Goal: Book appointment/travel/reservation

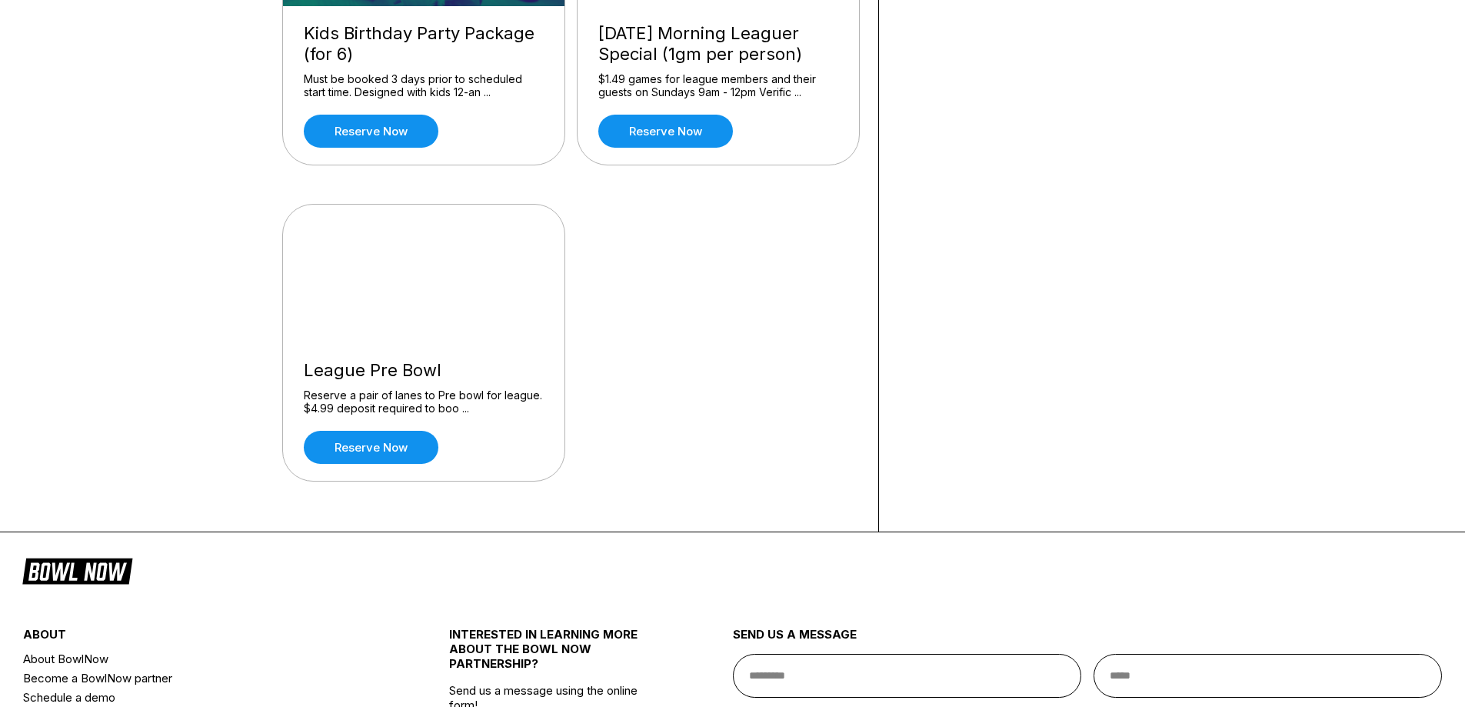
scroll to position [1692, 0]
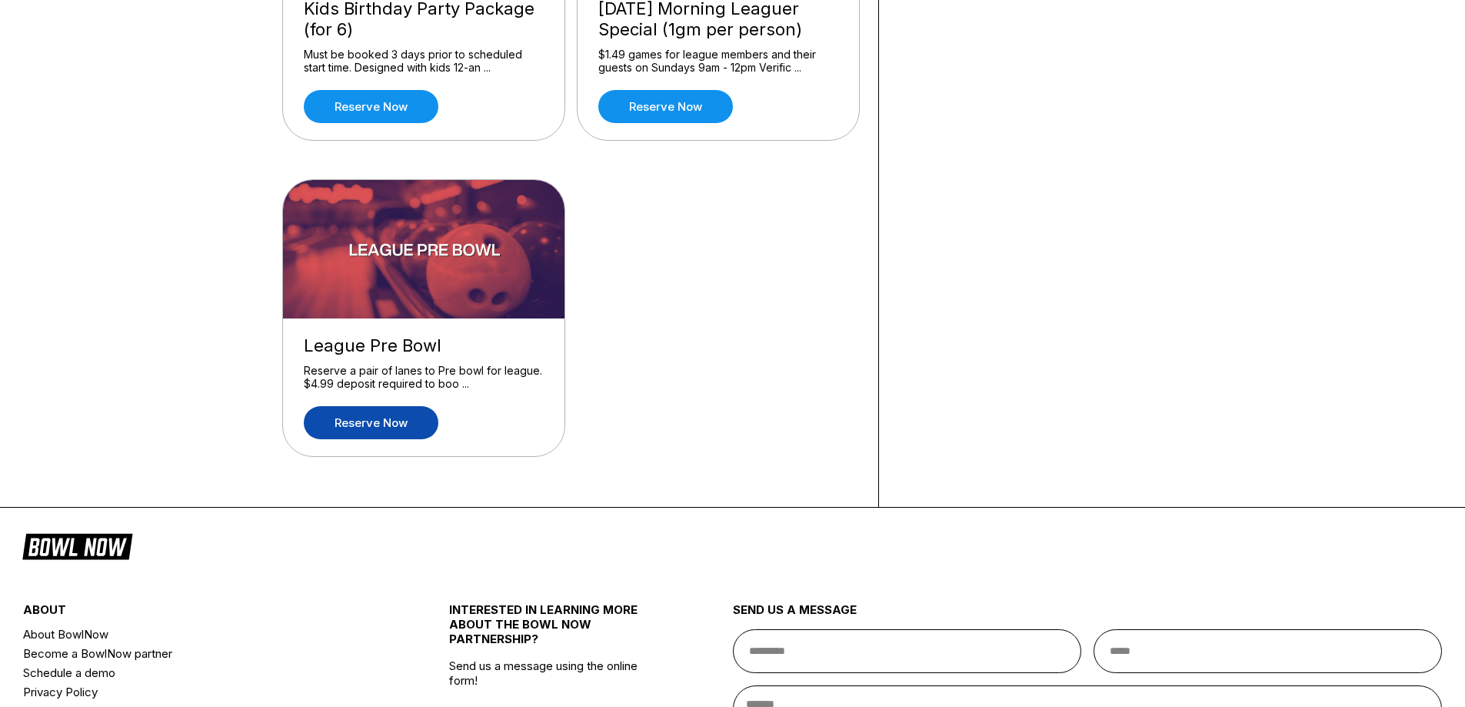
click at [362, 421] on link "Reserve now" at bounding box center [371, 422] width 135 height 33
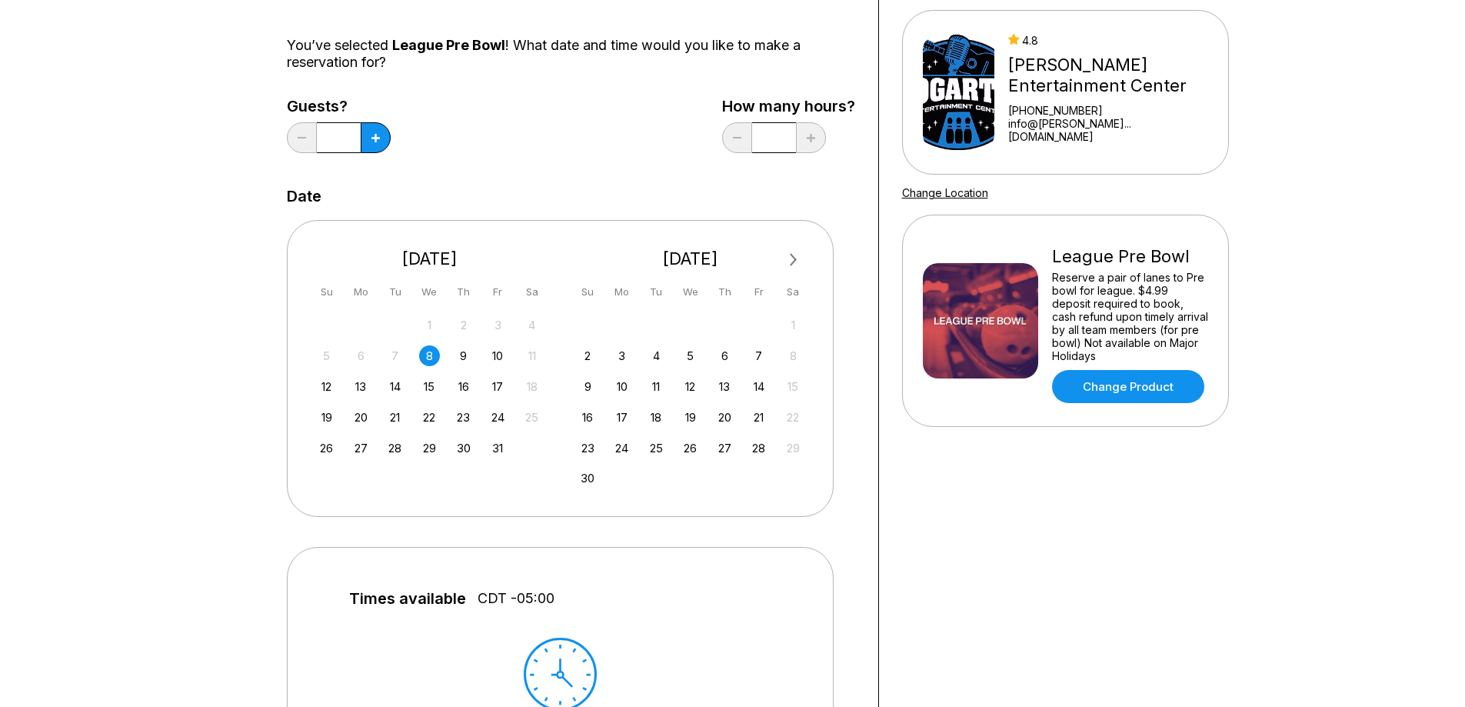
scroll to position [154, 0]
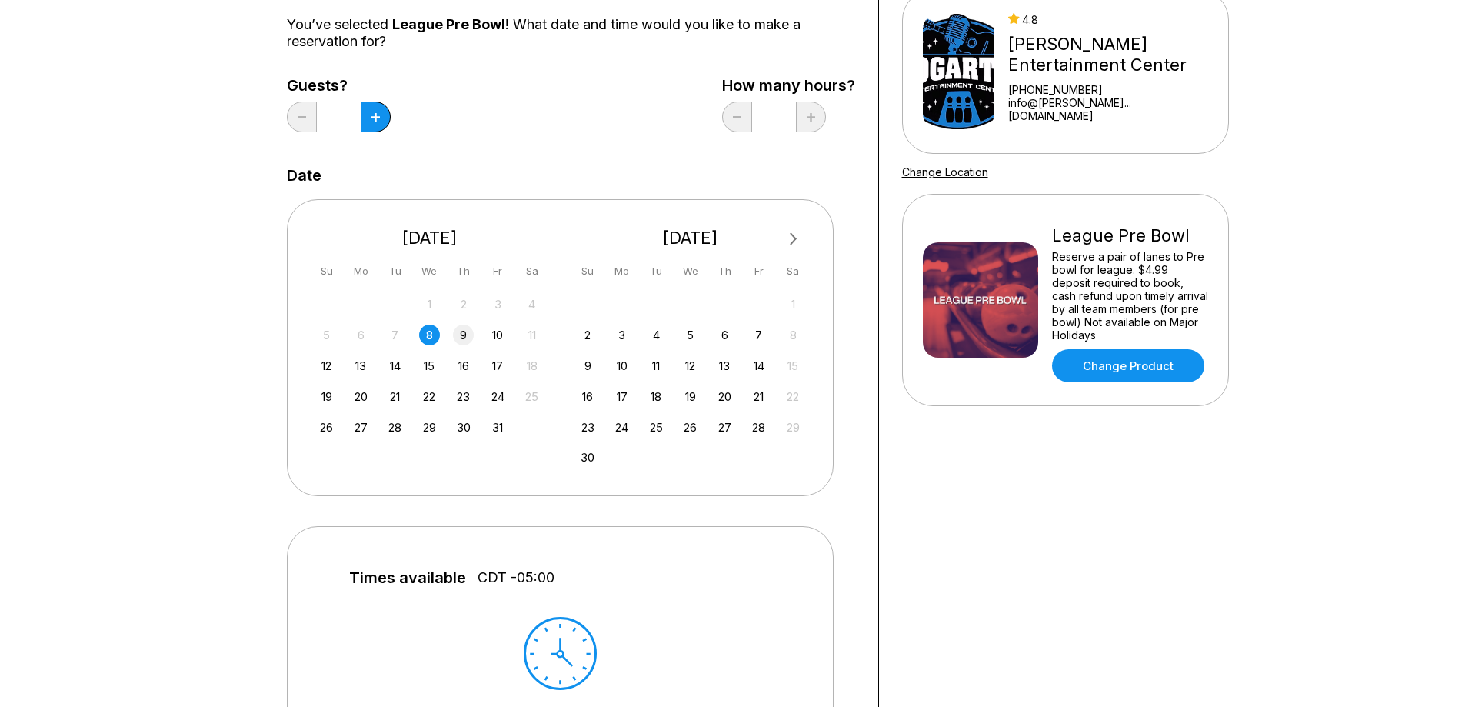
click at [467, 331] on div "9" at bounding box center [463, 335] width 21 height 21
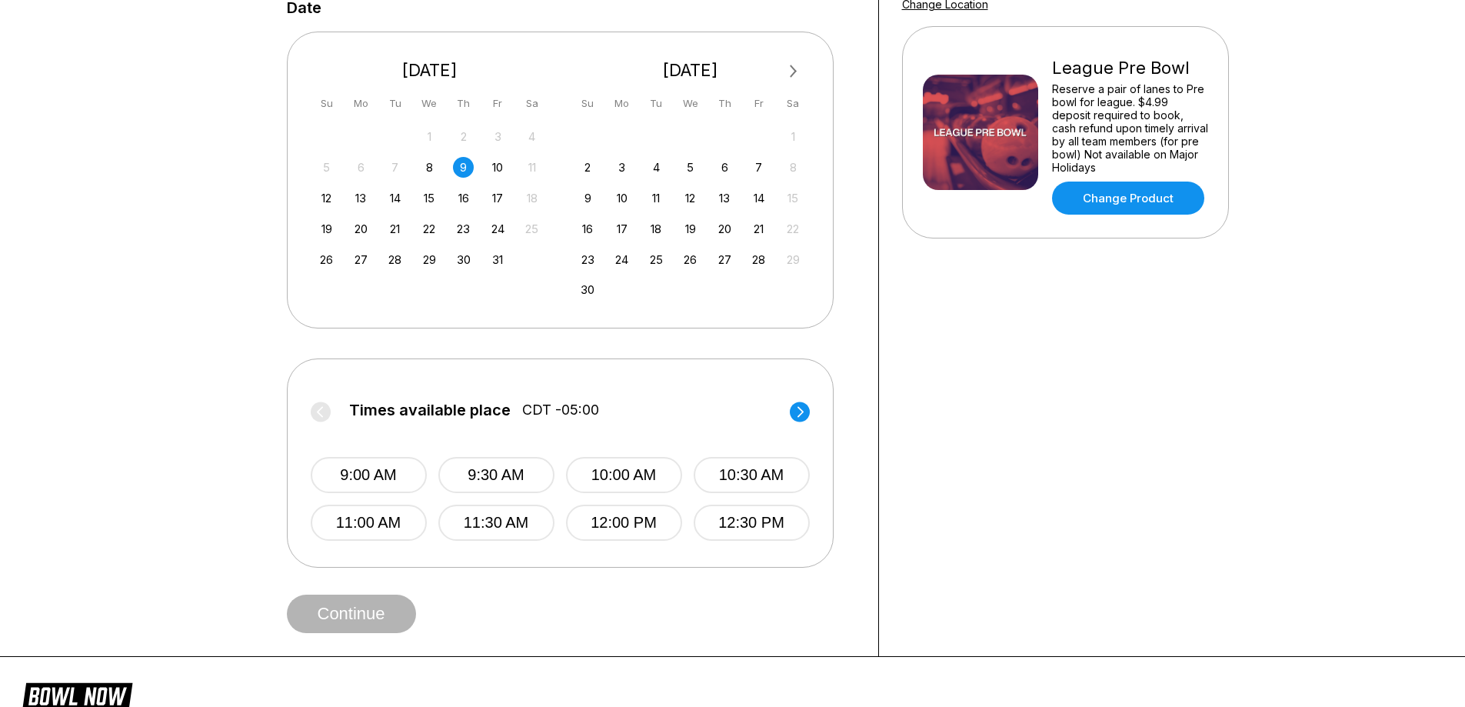
scroll to position [385, 0]
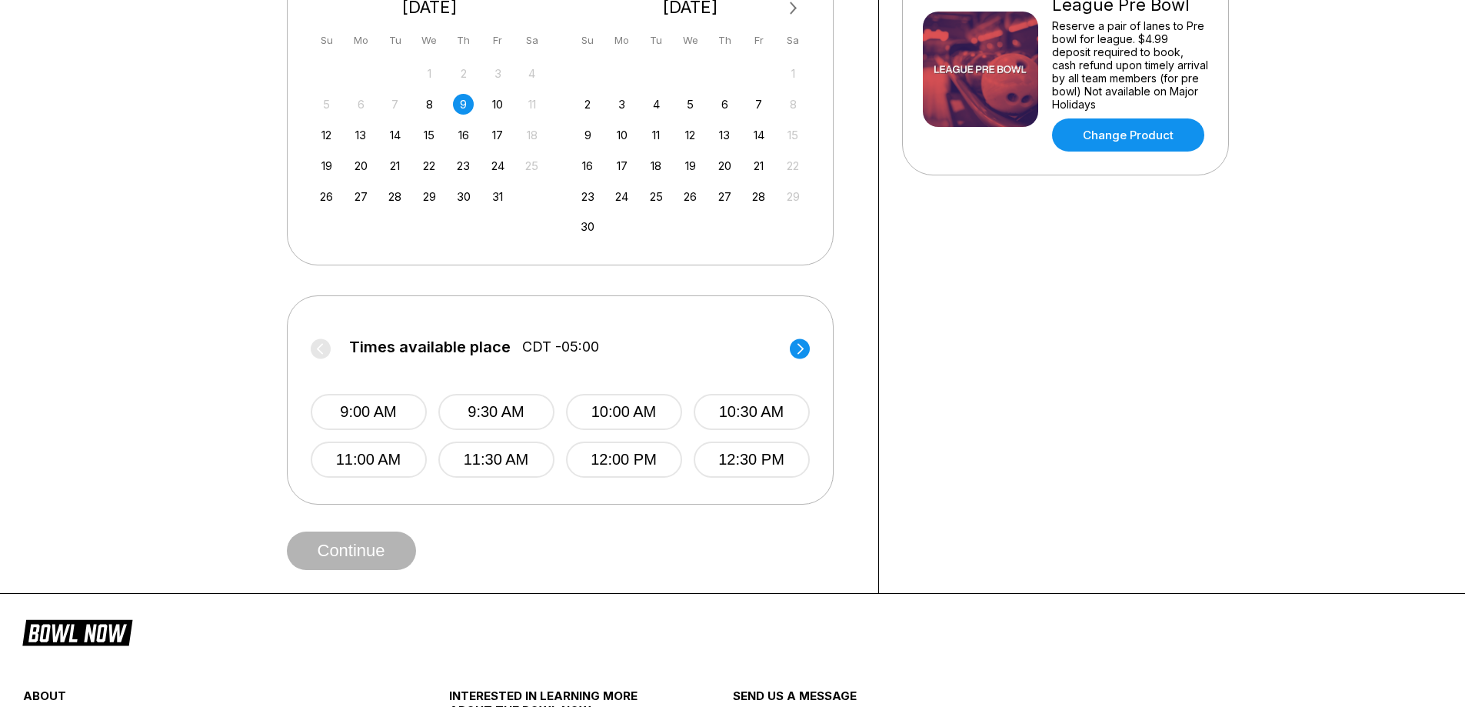
click at [802, 347] on circle at bounding box center [800, 348] width 20 height 20
click at [491, 410] on button "1:30 PM" at bounding box center [496, 412] width 116 height 36
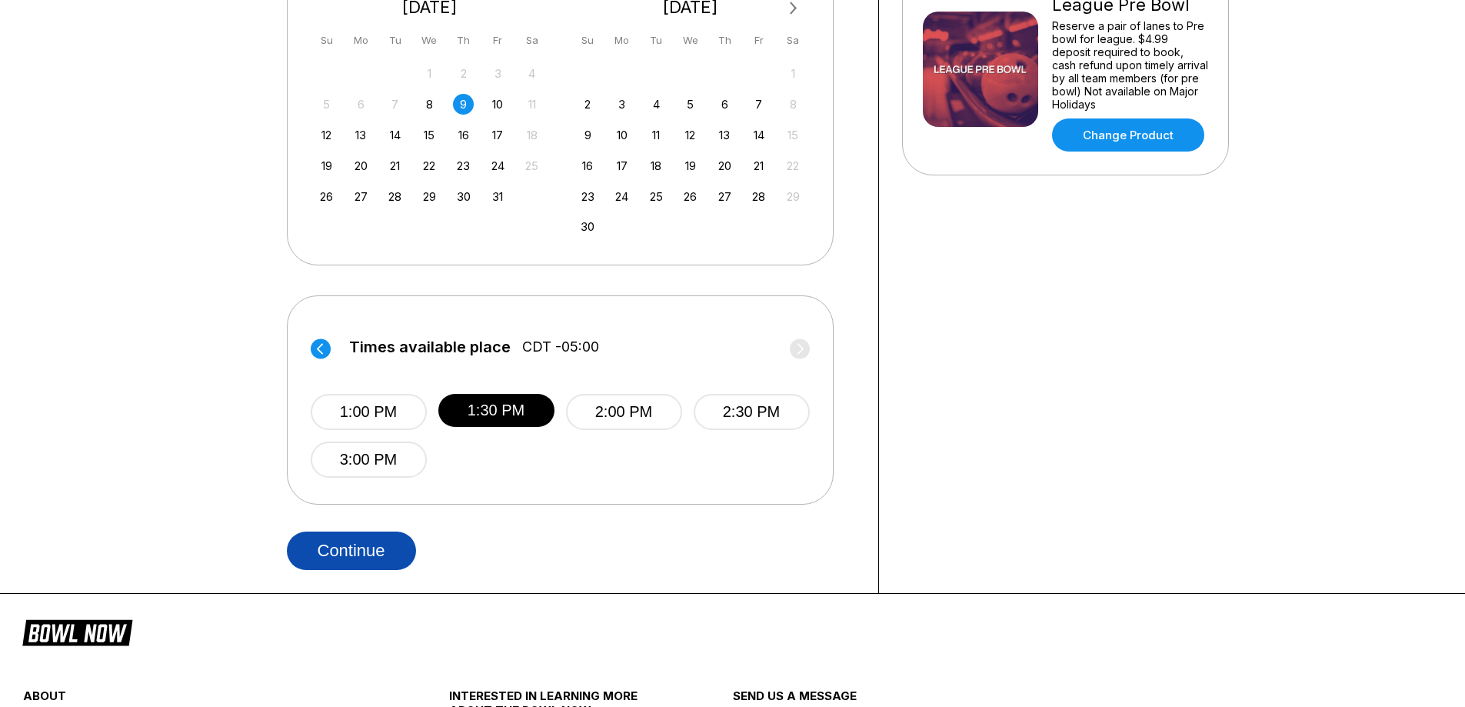
click at [365, 539] on button "Continue" at bounding box center [351, 550] width 129 height 38
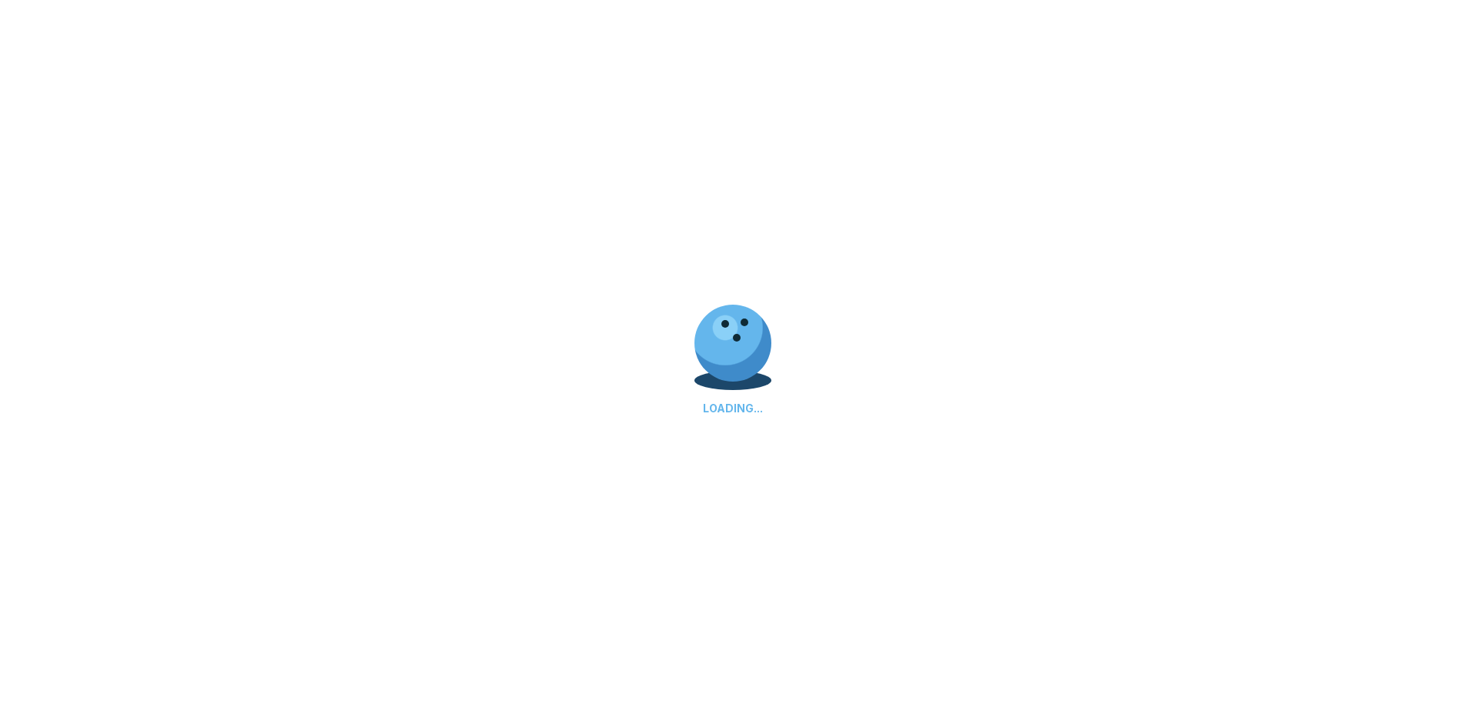
select select "**"
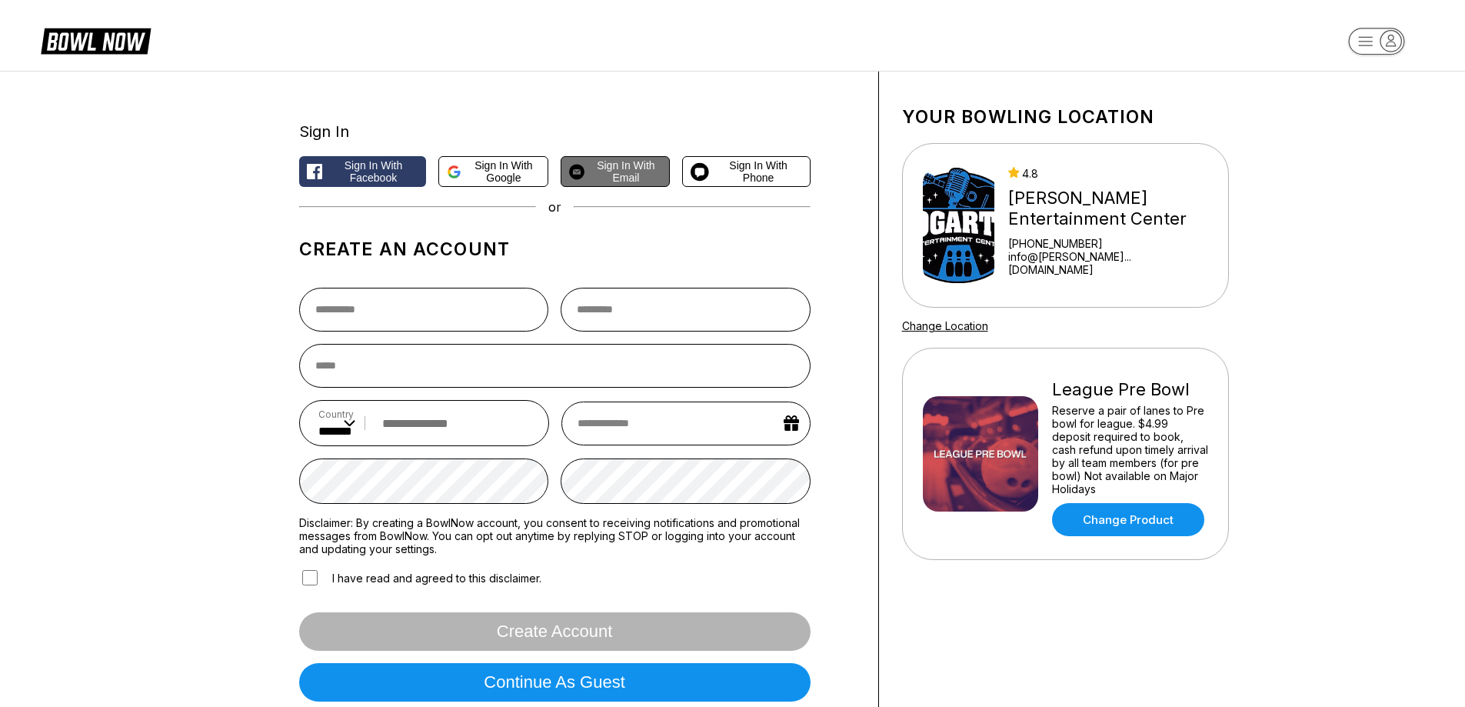
click at [614, 175] on span "Sign in with Email" at bounding box center [626, 171] width 71 height 25
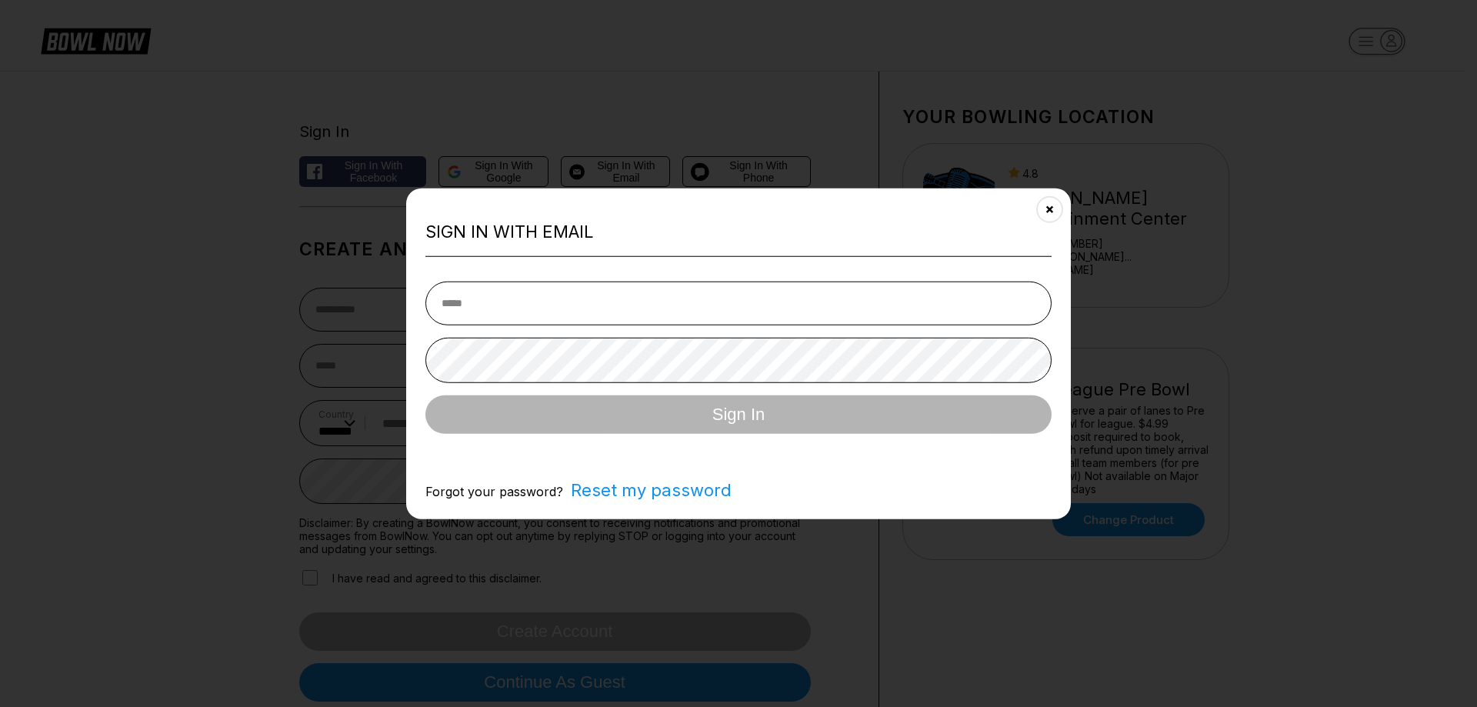
click at [485, 300] on input "email" at bounding box center [738, 303] width 626 height 44
type input "**********"
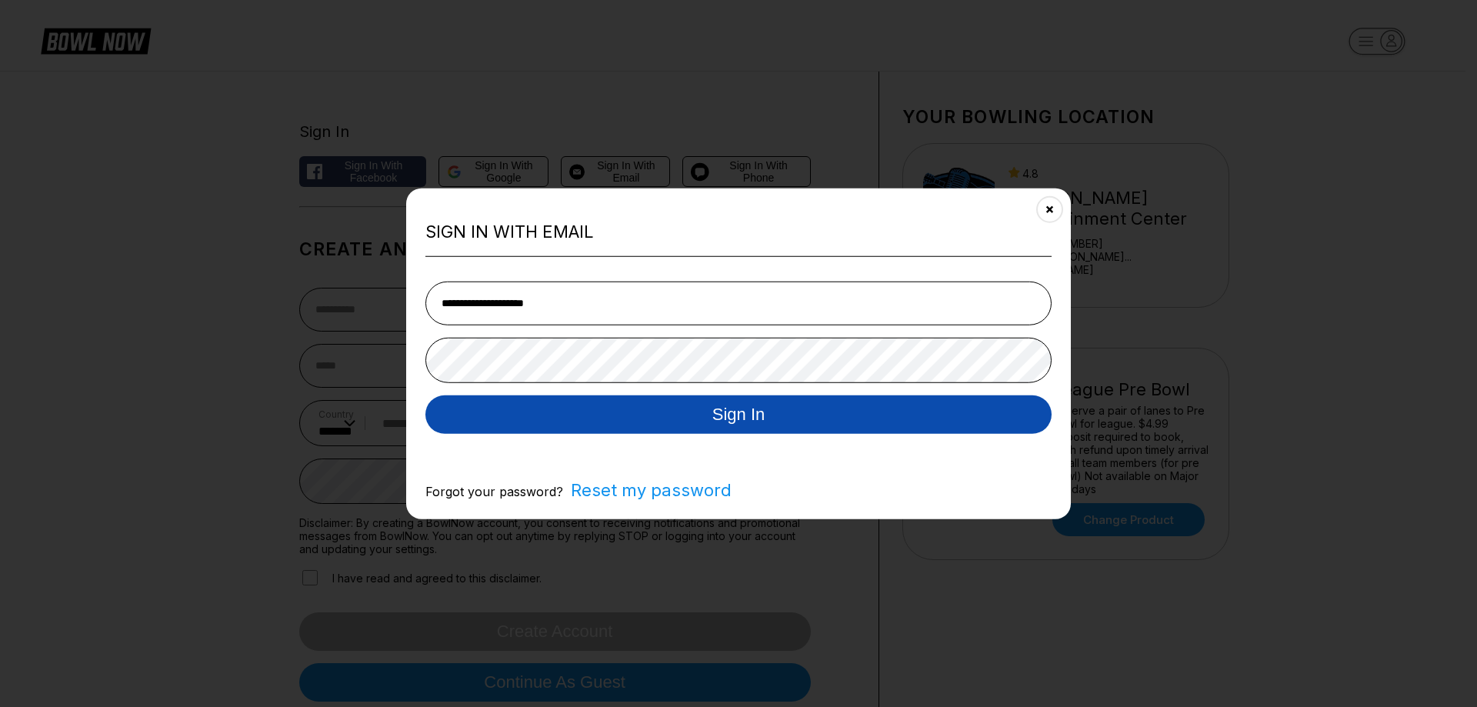
click at [675, 410] on button "Sign In" at bounding box center [738, 414] width 626 height 38
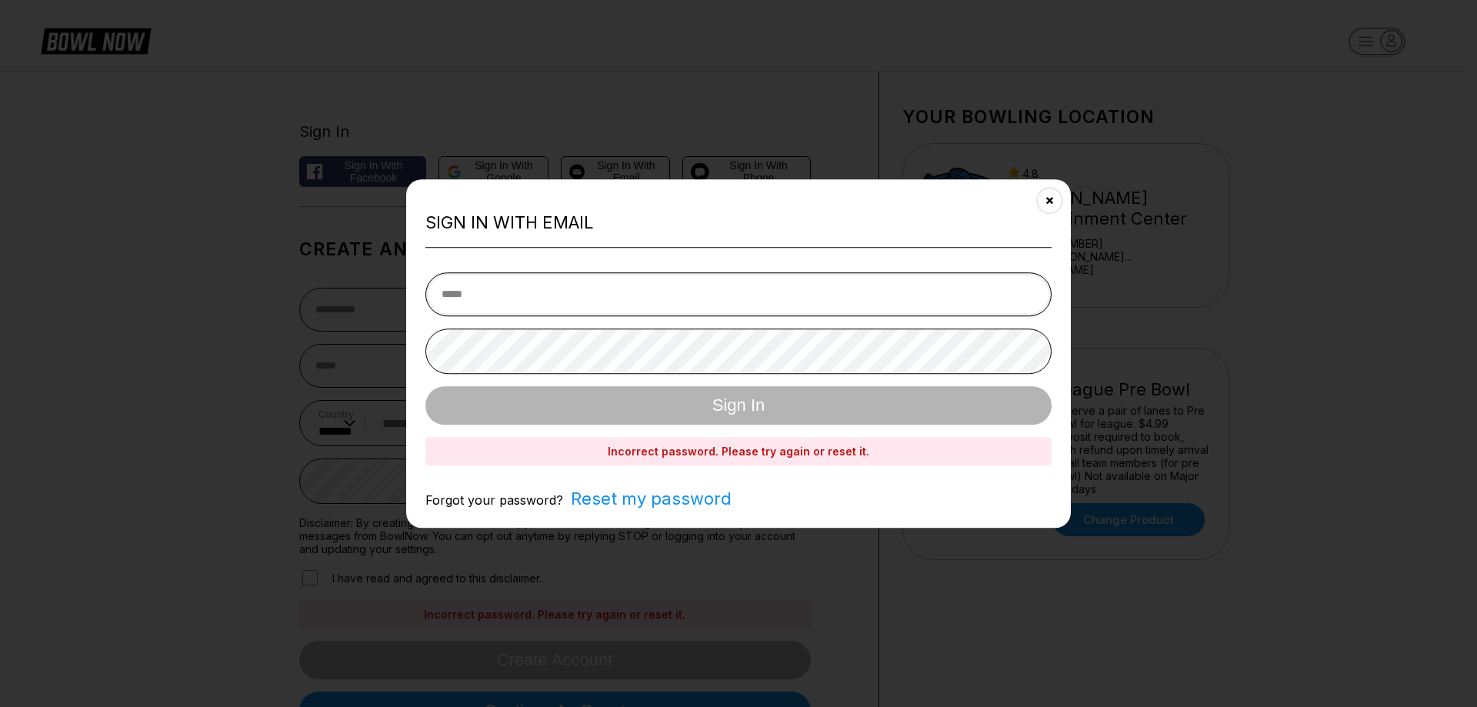
click at [478, 291] on input "email" at bounding box center [738, 294] width 626 height 44
type input "**********"
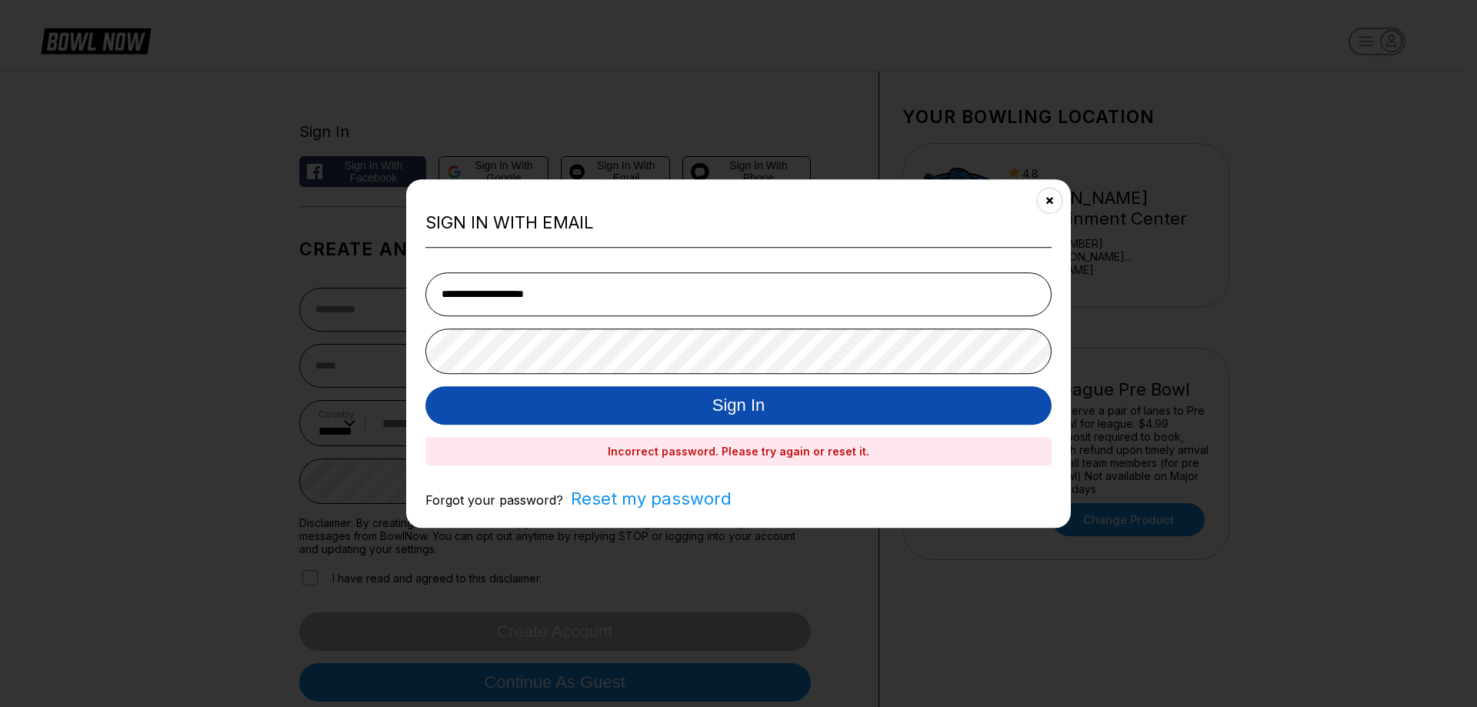
click at [656, 401] on button "Sign In" at bounding box center [738, 405] width 626 height 38
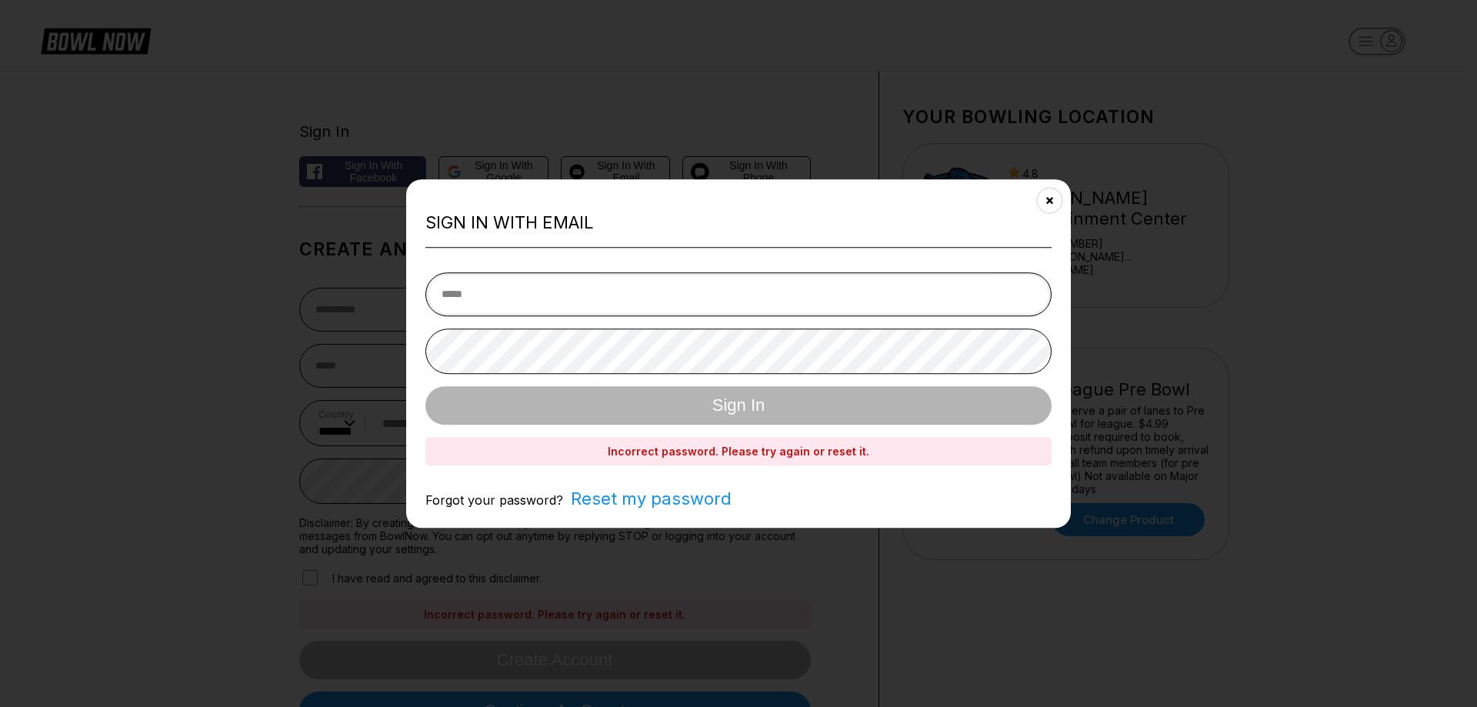
click at [482, 291] on input "email" at bounding box center [738, 294] width 626 height 44
type input "**********"
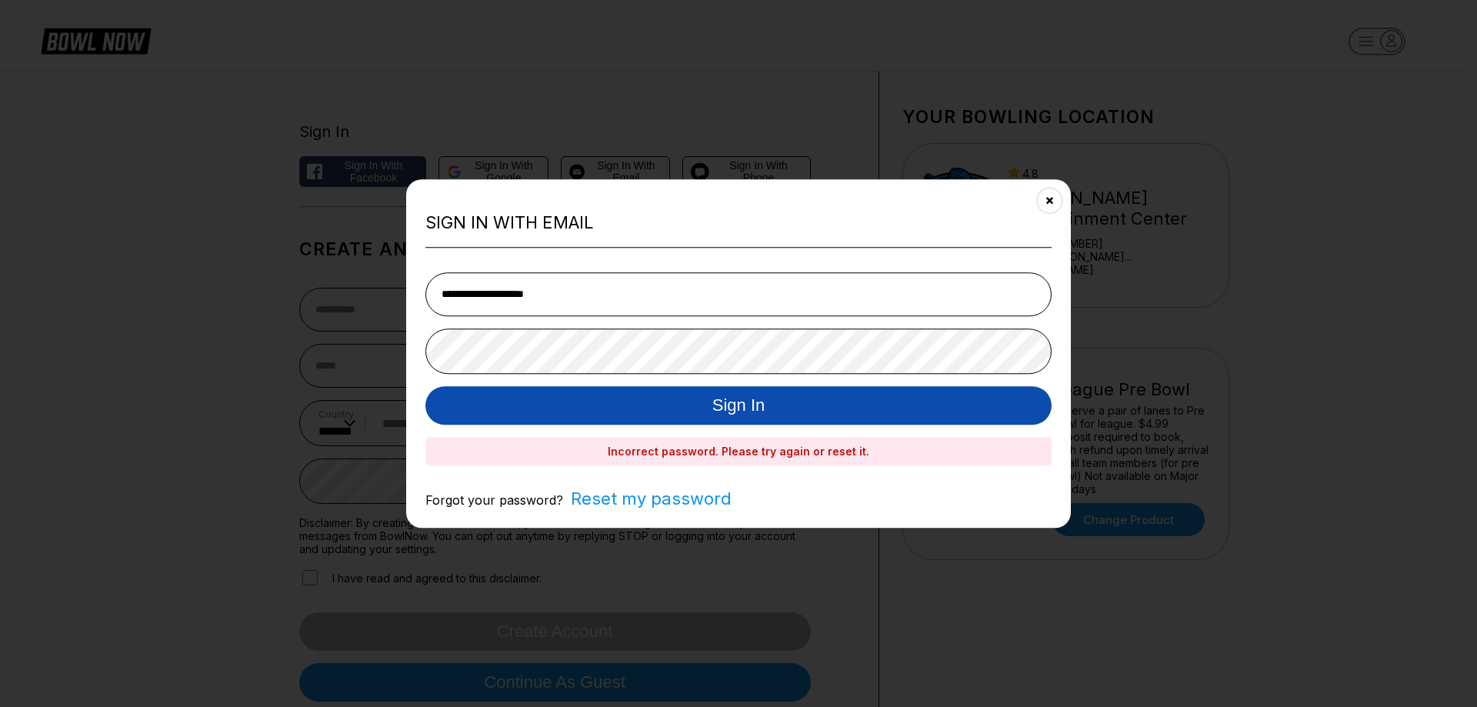
click at [760, 411] on button "Sign In" at bounding box center [738, 405] width 626 height 38
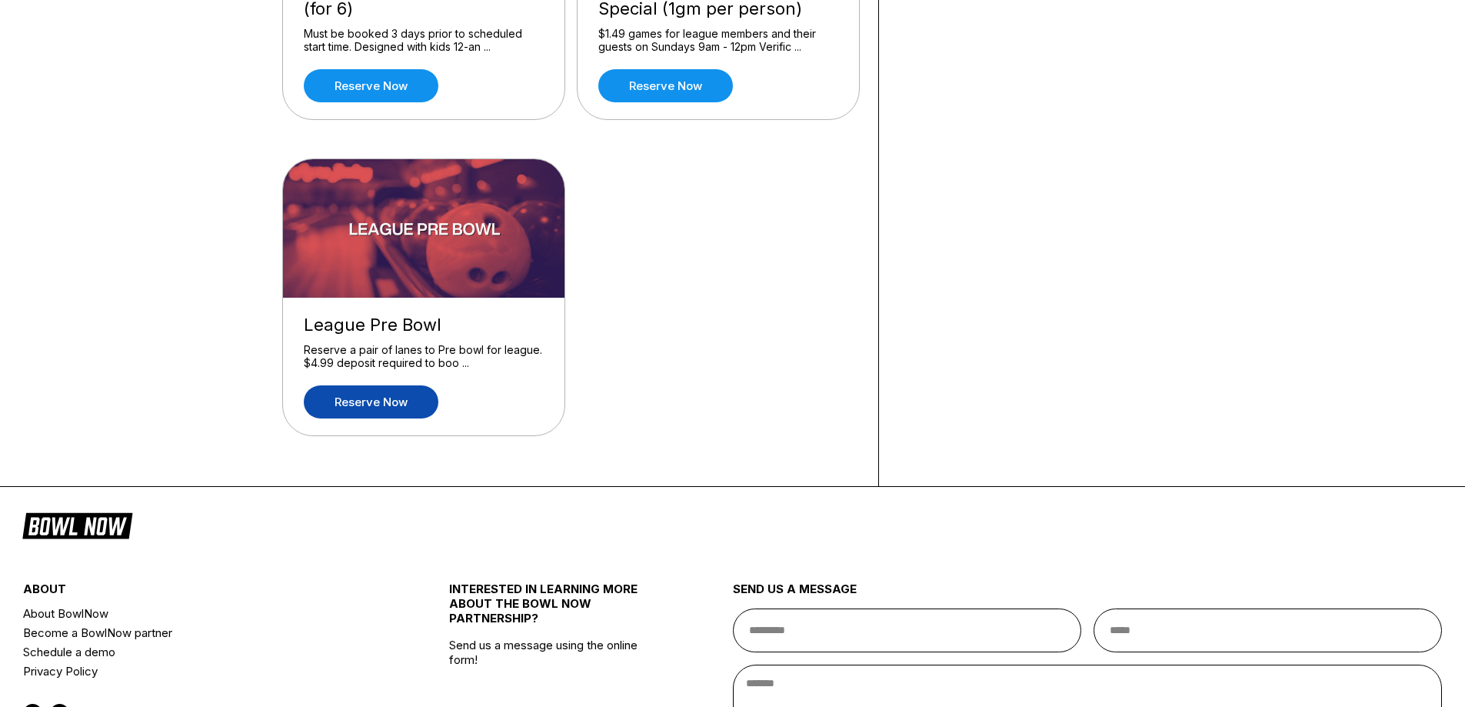
scroll to position [1651, 0]
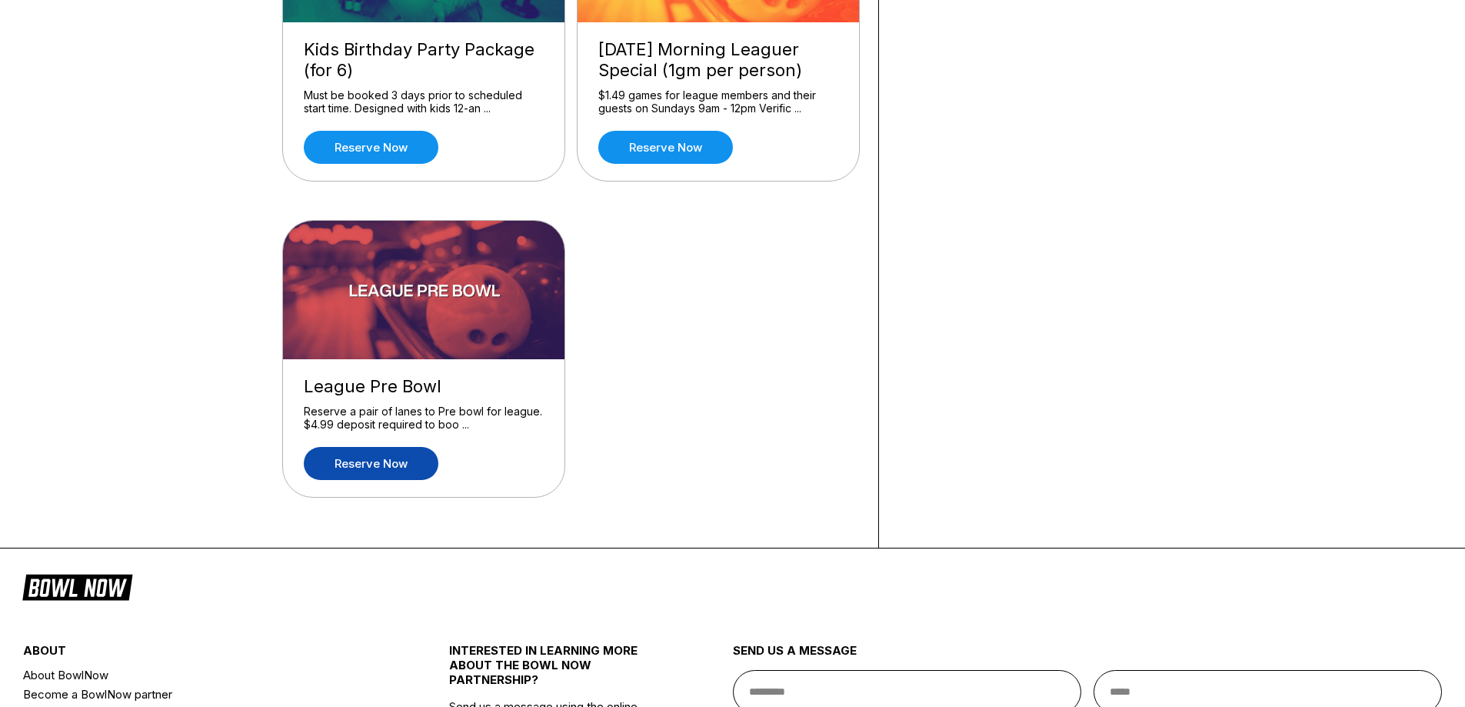
click at [385, 460] on link "Reserve now" at bounding box center [371, 463] width 135 height 33
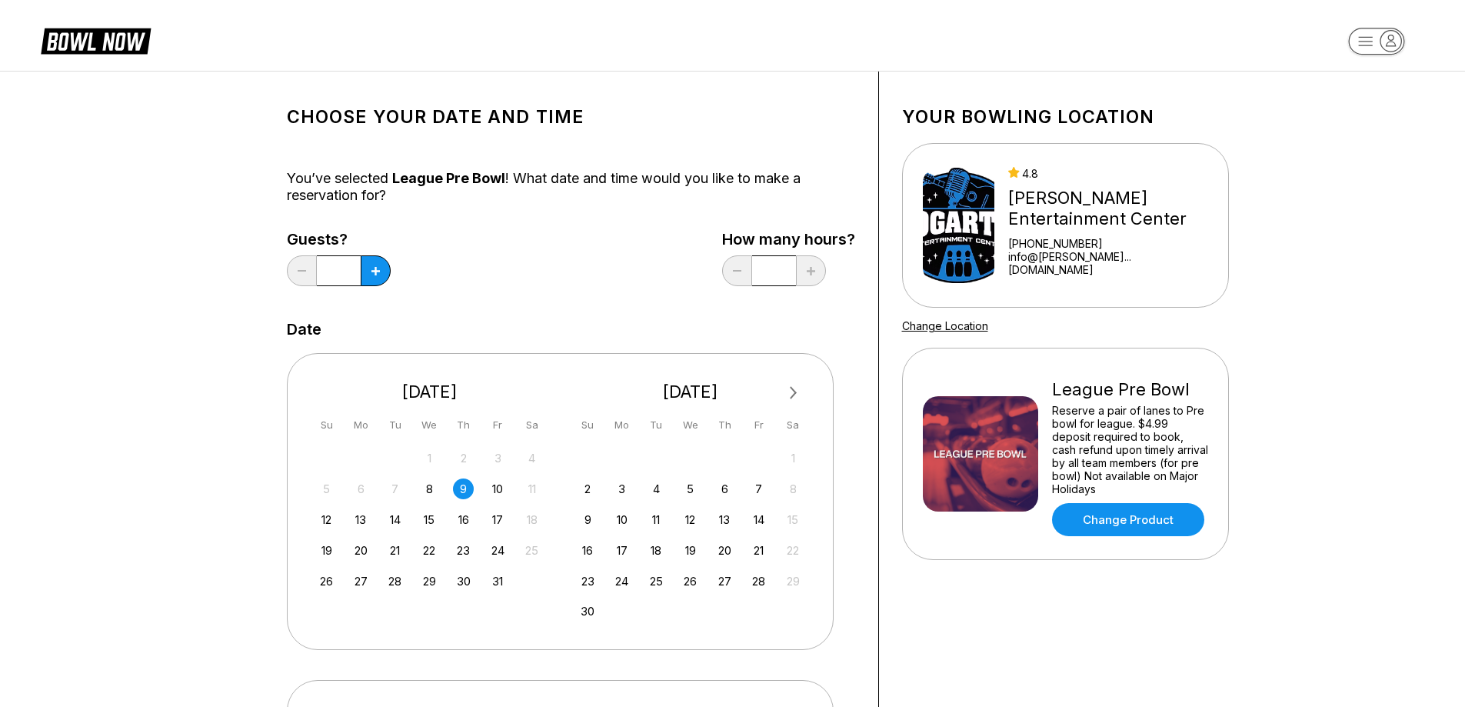
click at [461, 493] on div "9" at bounding box center [463, 488] width 21 height 21
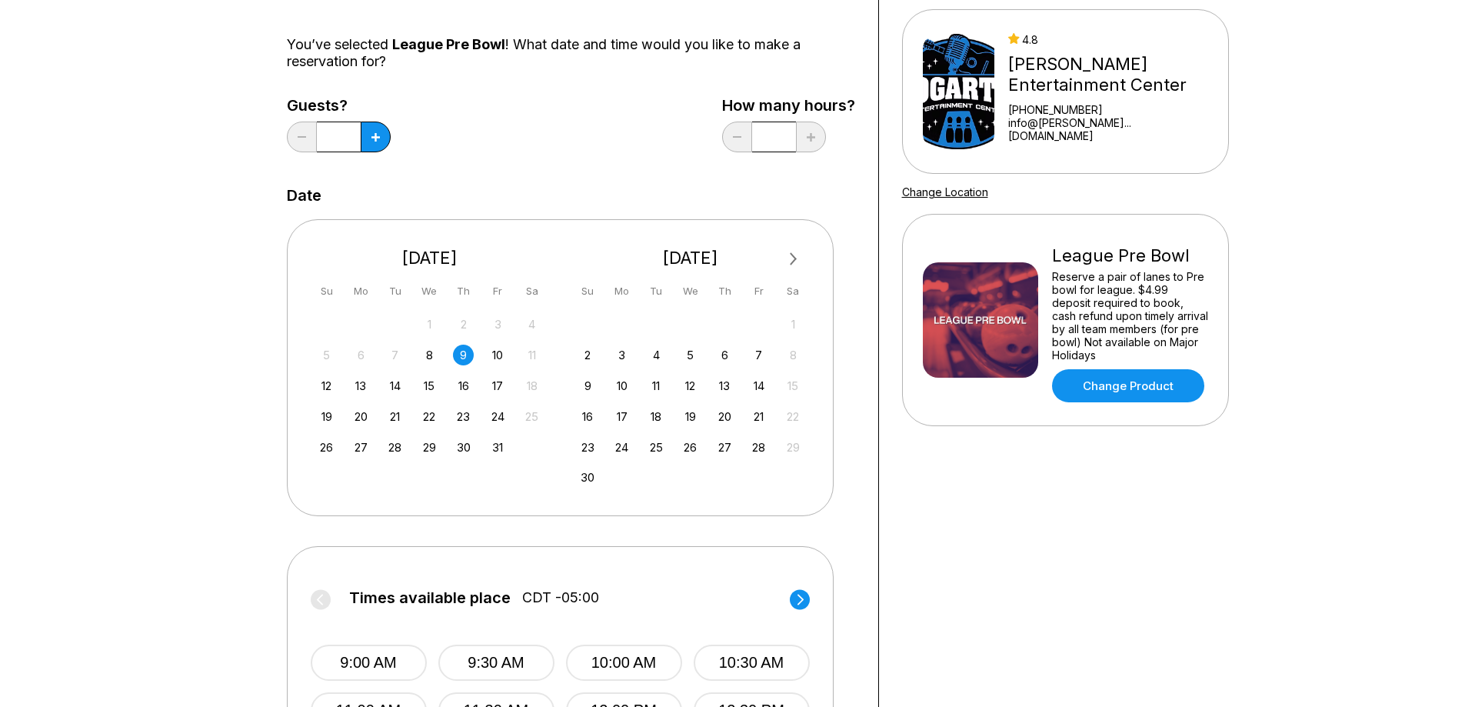
scroll to position [154, 0]
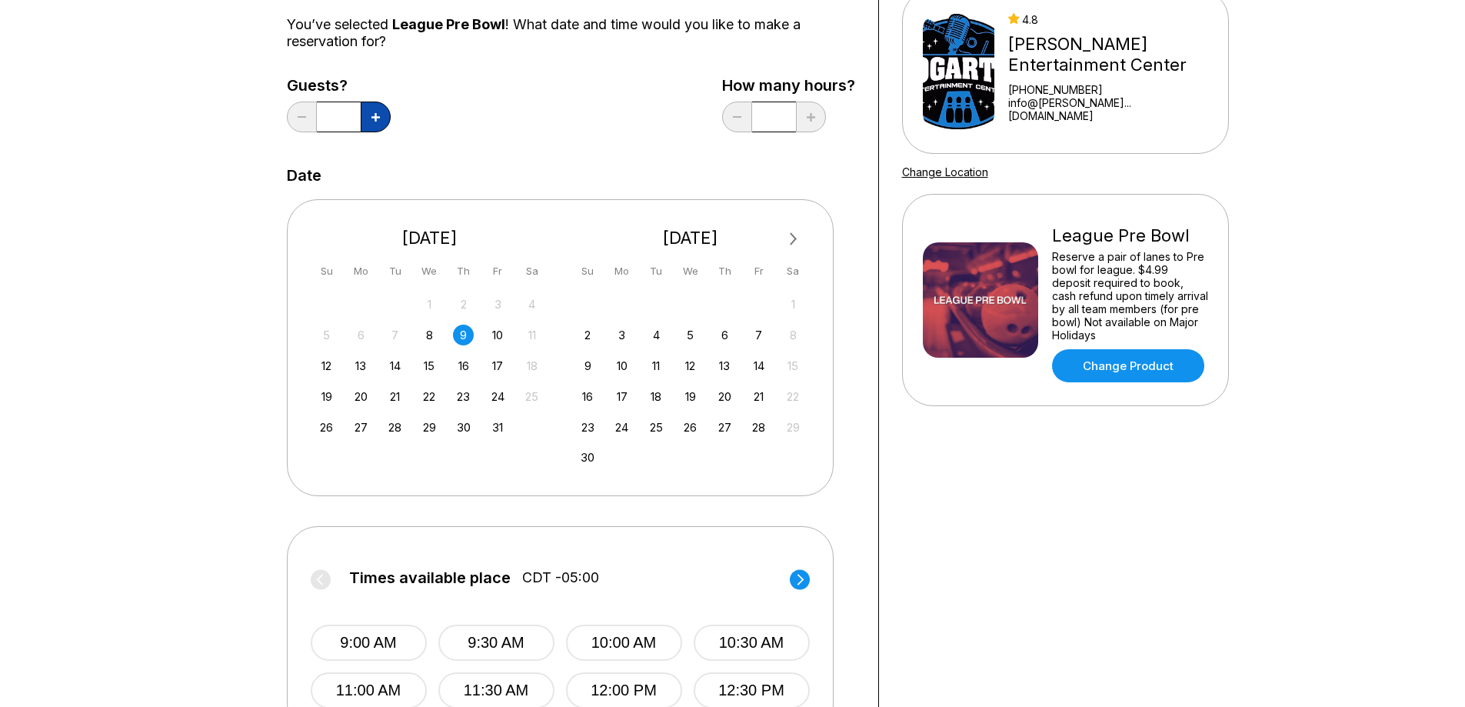
click at [376, 117] on icon at bounding box center [375, 117] width 8 height 8
type input "*"
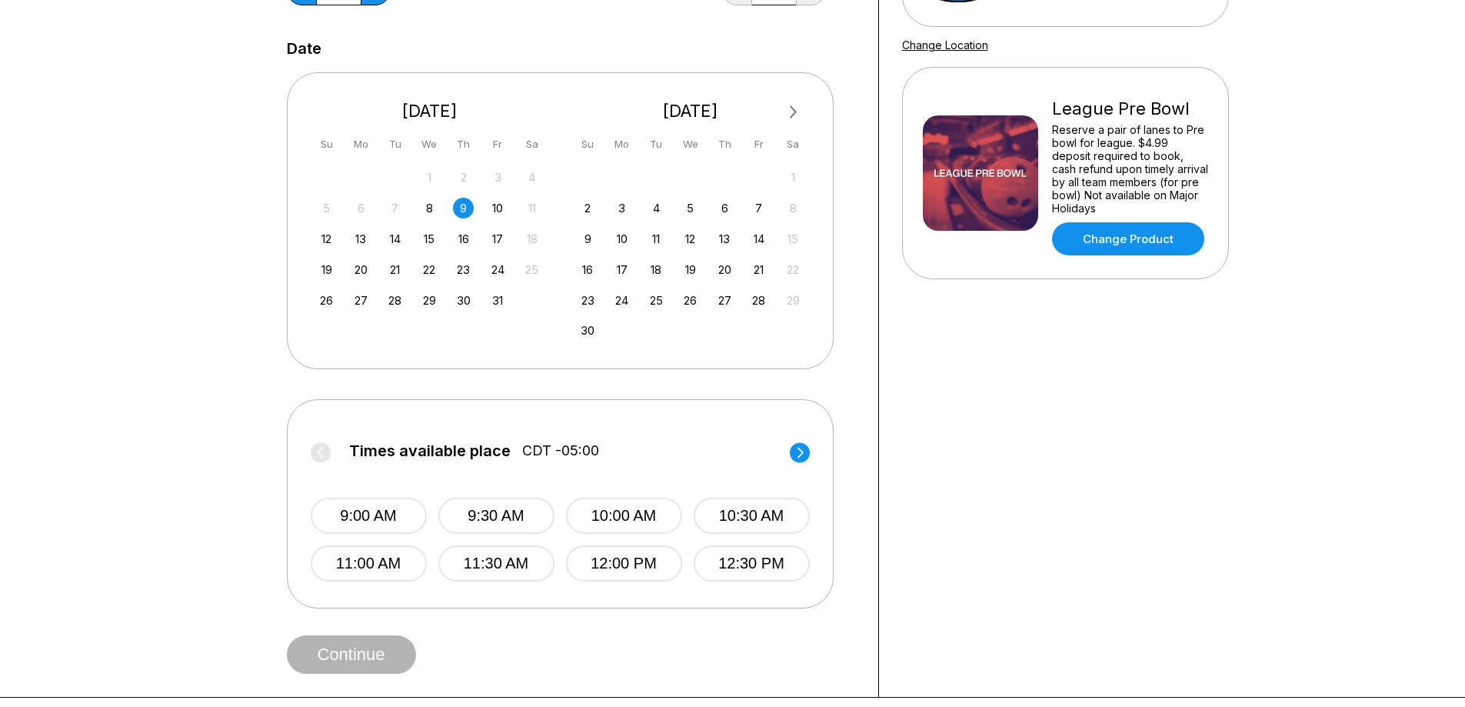
scroll to position [308, 0]
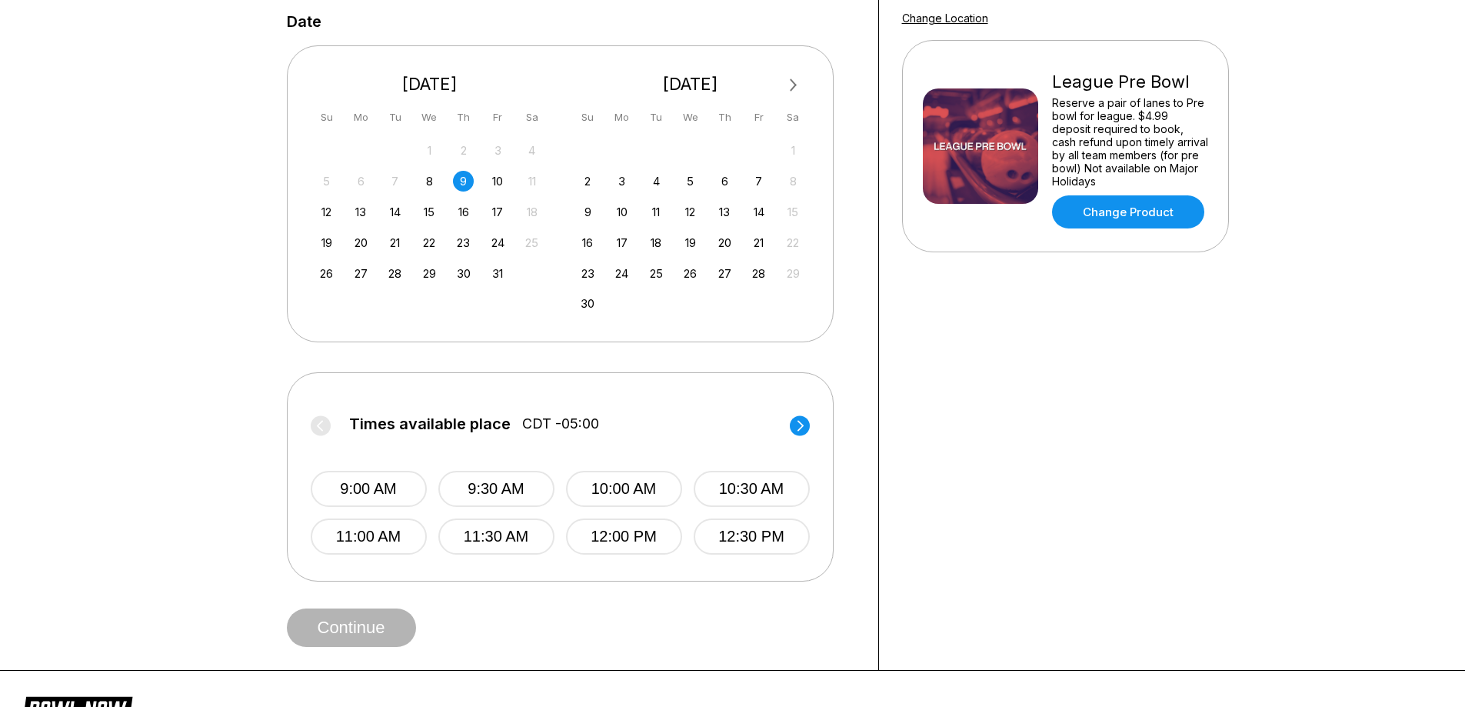
click at [801, 423] on circle at bounding box center [800, 425] width 20 height 20
click at [506, 485] on button "1:30 PM" at bounding box center [496, 489] width 116 height 36
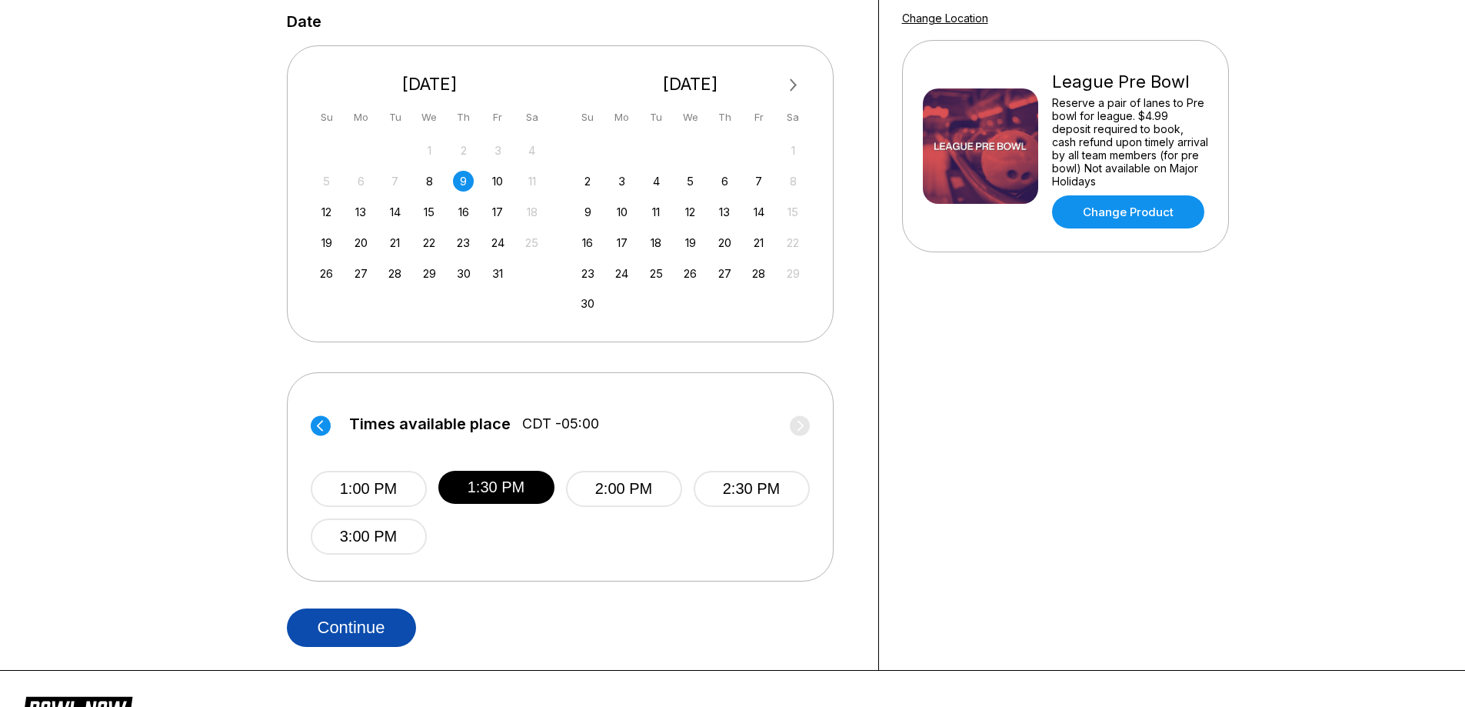
click at [364, 631] on button "Continue" at bounding box center [351, 627] width 129 height 38
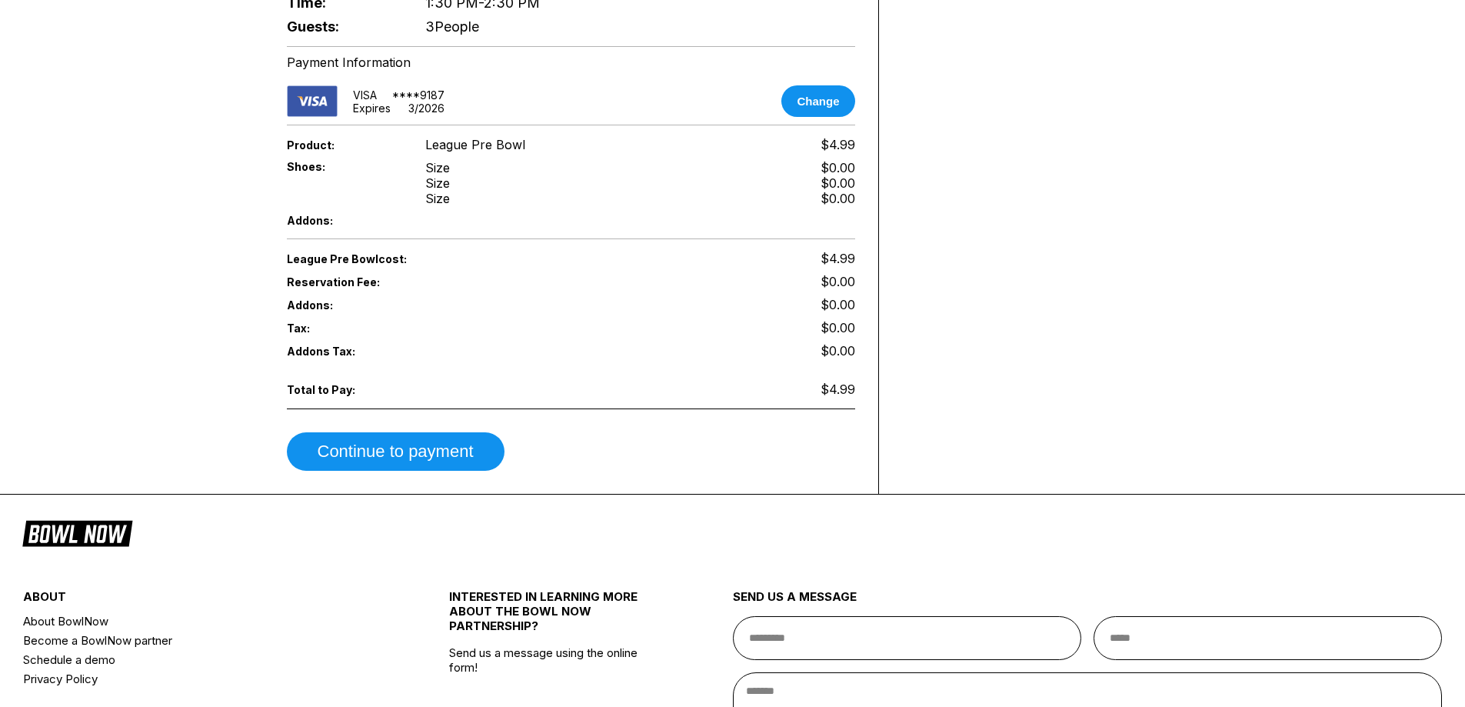
scroll to position [615, 0]
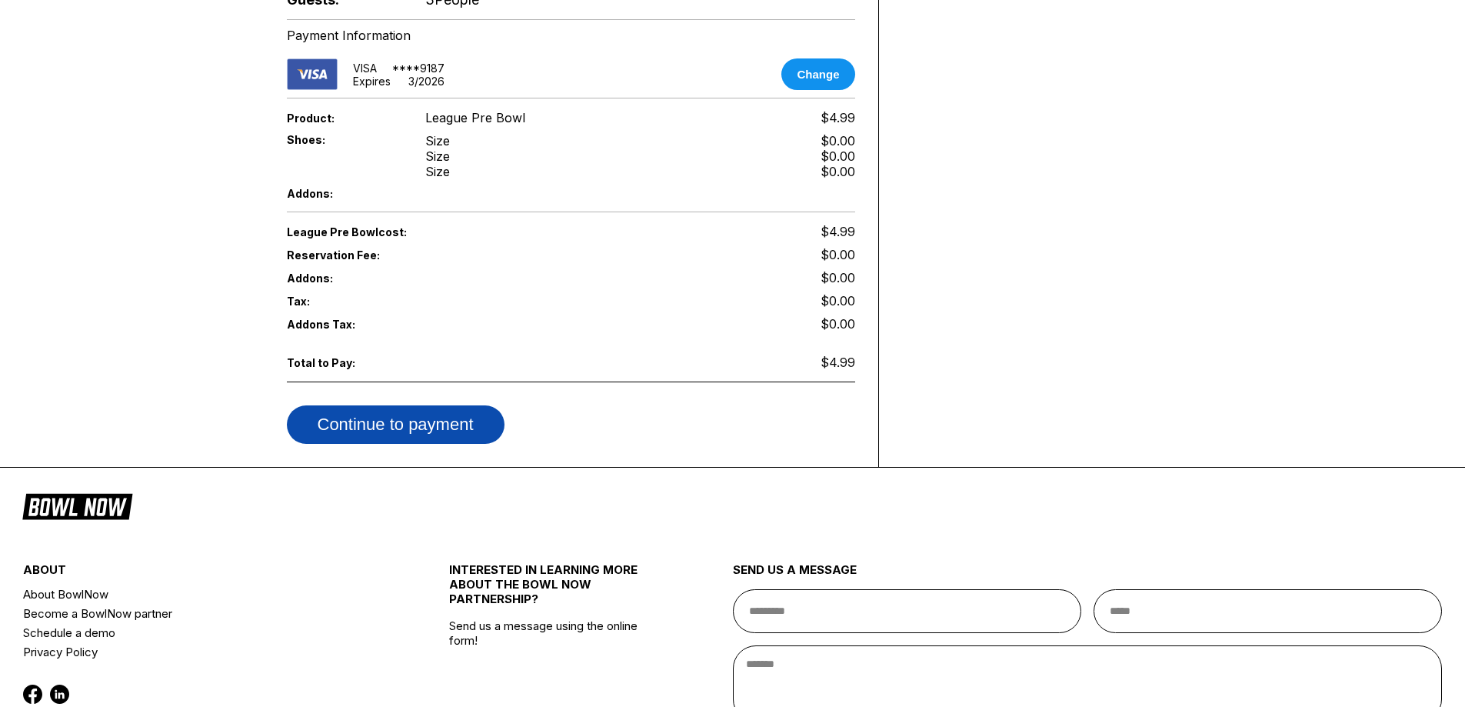
click at [461, 412] on button "Continue to payment" at bounding box center [396, 424] width 218 height 38
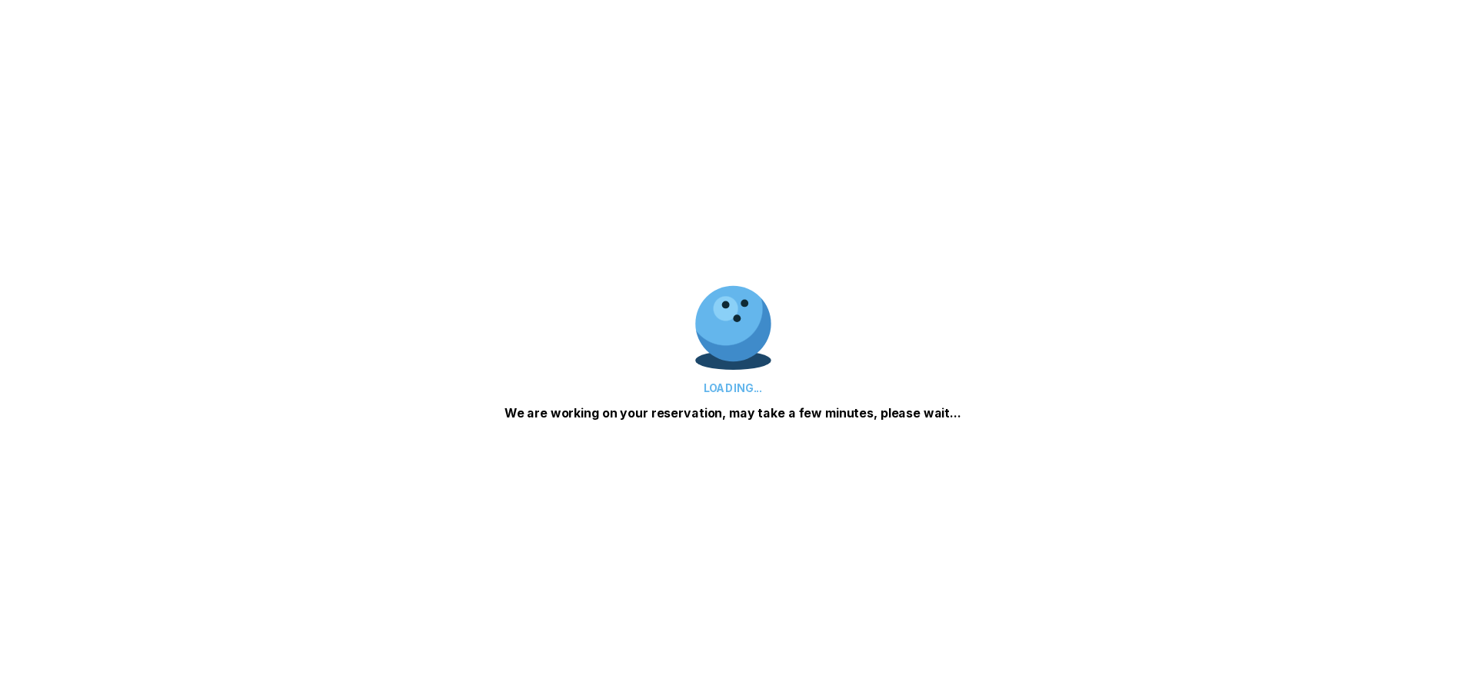
scroll to position [0, 0]
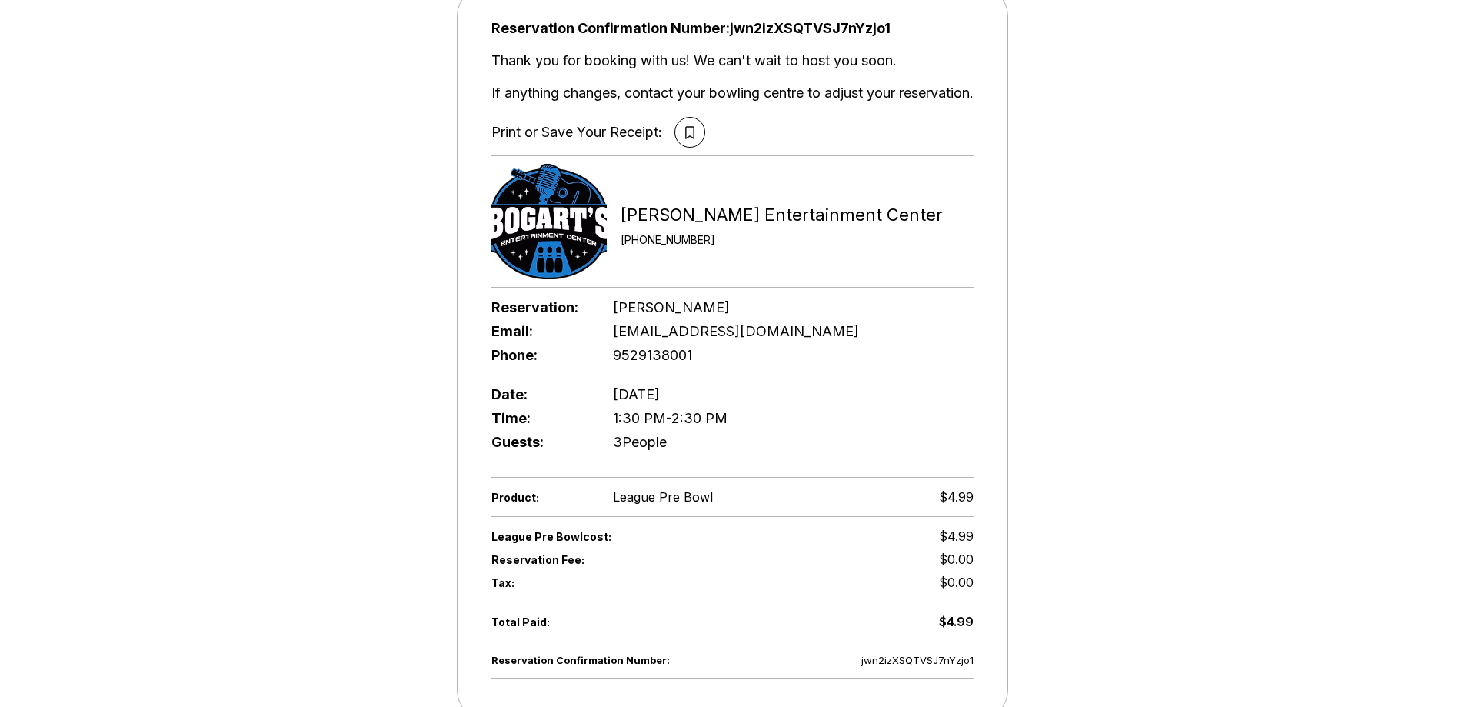
scroll to position [77, 0]
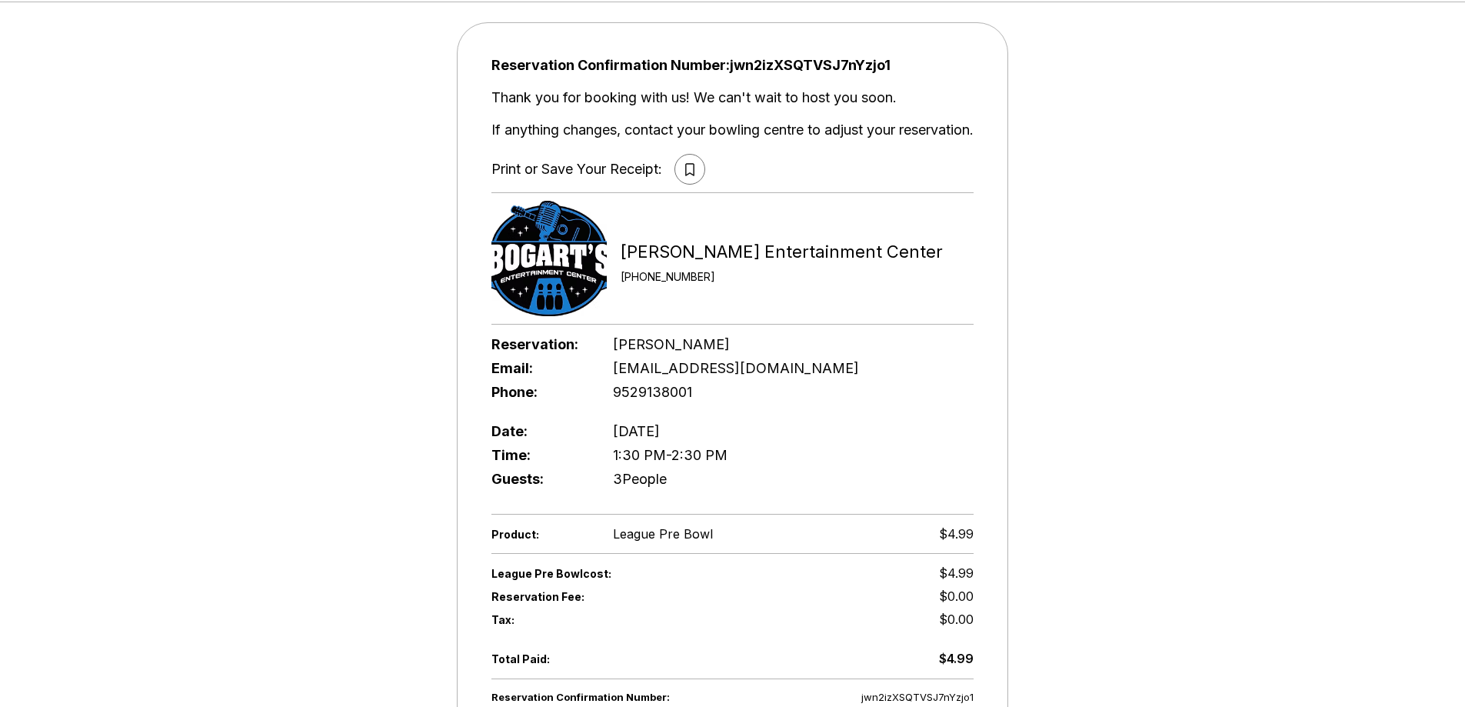
click at [681, 164] on button at bounding box center [689, 169] width 31 height 31
